Goal: Information Seeking & Learning: Learn about a topic

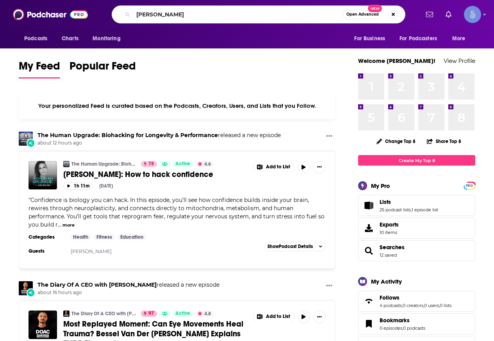
type input "[PERSON_NAME]"
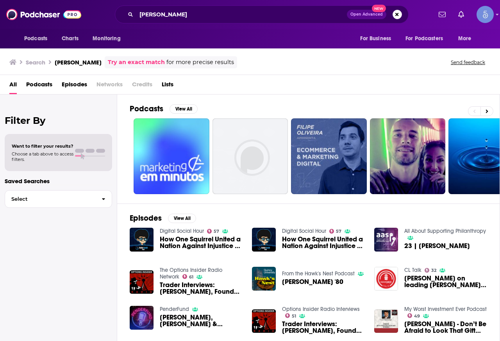
click at [182, 268] on link "The Options Insider Radio Network" at bounding box center [191, 273] width 62 height 13
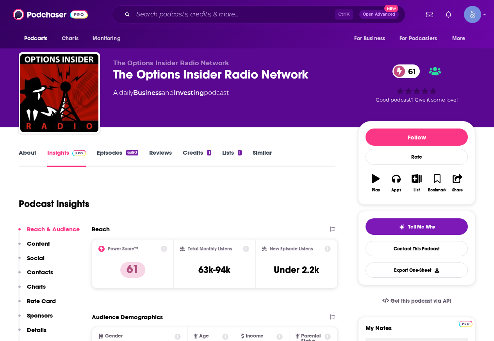
click at [111, 160] on link "Episodes 6390" at bounding box center [117, 158] width 41 height 18
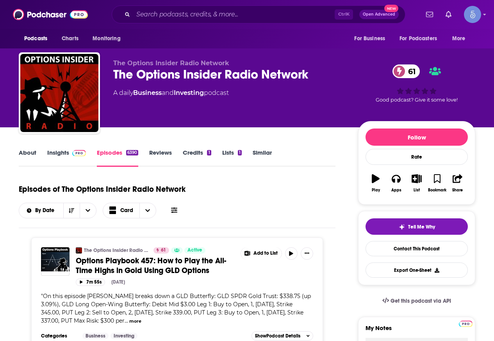
click at [33, 155] on link "About" at bounding box center [28, 158] width 18 height 18
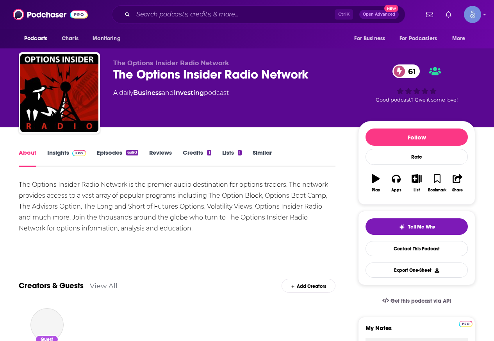
click at [73, 152] on img at bounding box center [79, 153] width 14 height 6
